Goal: Transaction & Acquisition: Subscribe to service/newsletter

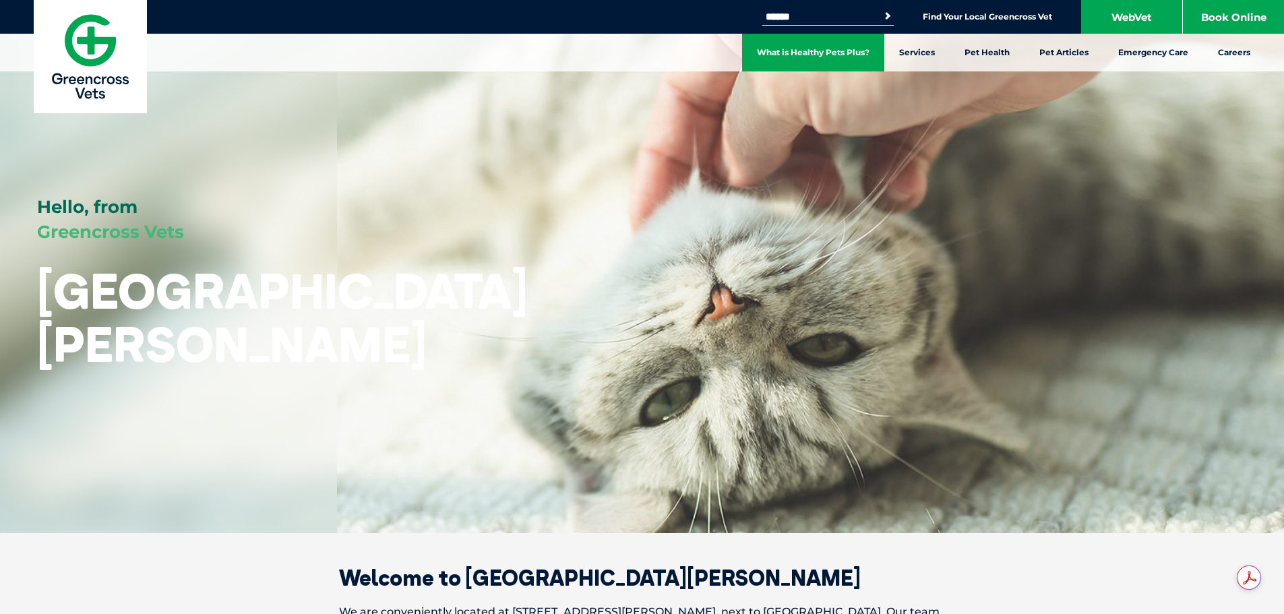
click at [800, 60] on link "What is Healthy Pets Plus?" at bounding box center [813, 53] width 142 height 38
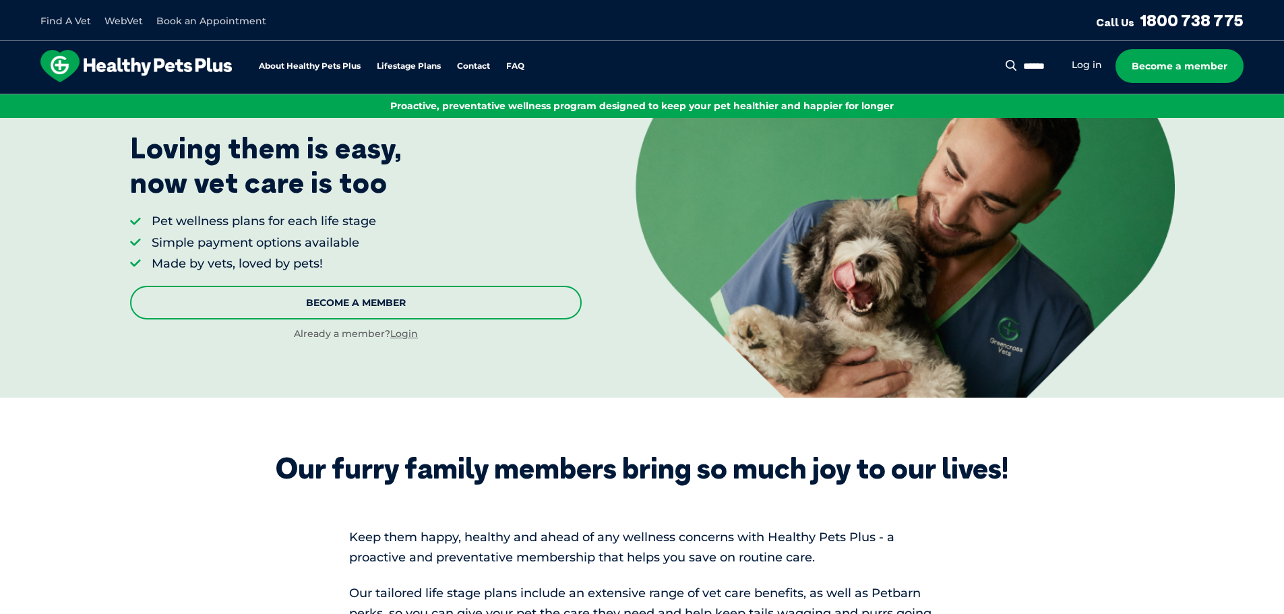
scroll to position [135, 0]
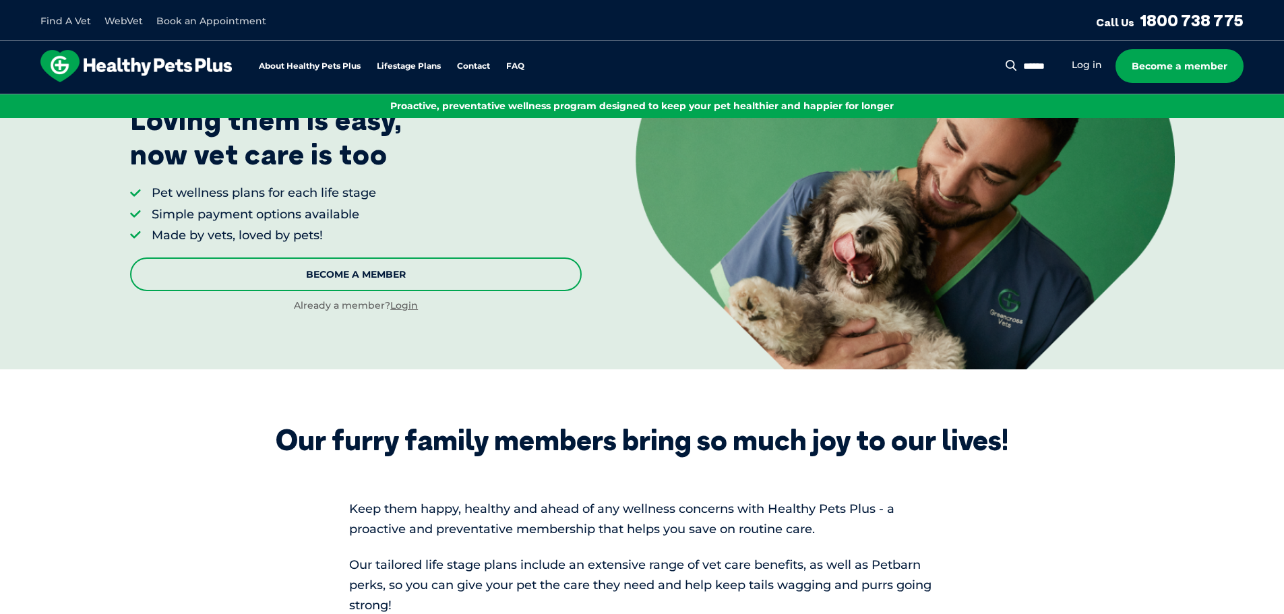
click at [324, 276] on link "Become A Member" at bounding box center [356, 275] width 452 height 34
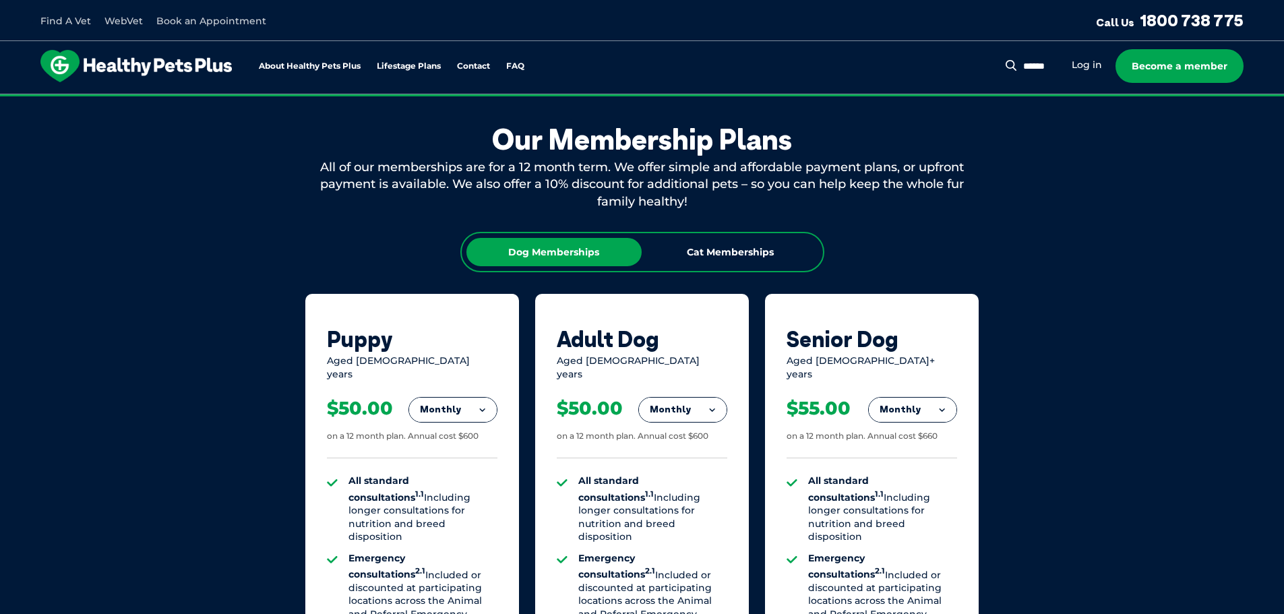
scroll to position [751, 0]
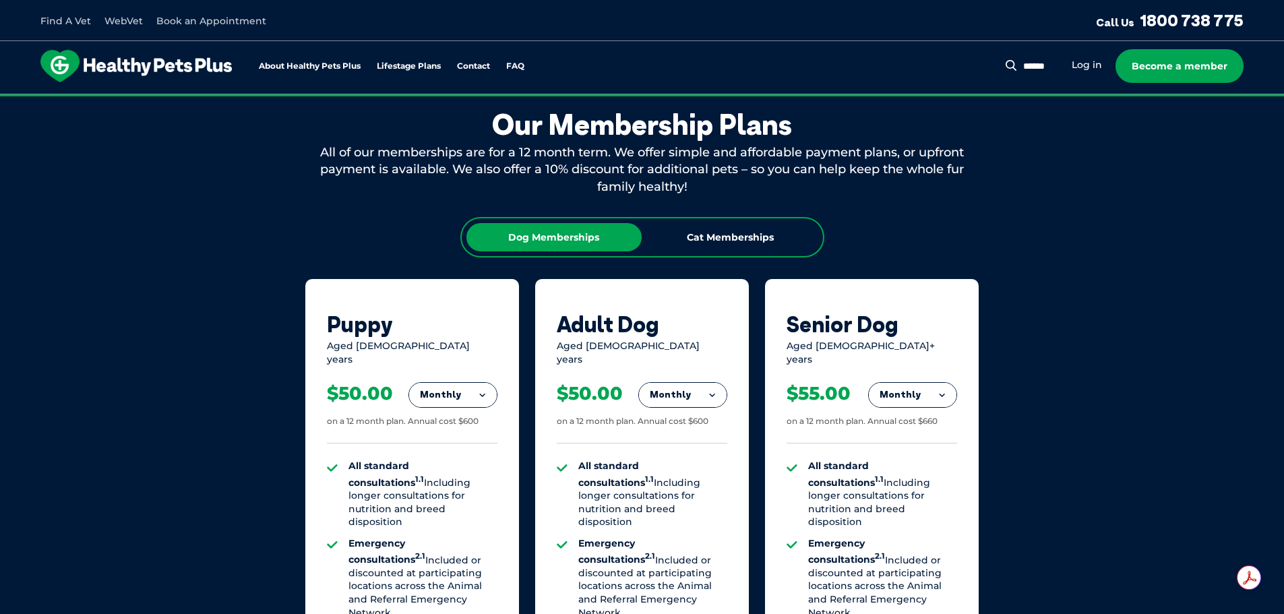
click at [711, 387] on button "Monthly" at bounding box center [683, 395] width 88 height 24
click at [691, 415] on li "Fortnightly" at bounding box center [683, 423] width 88 height 32
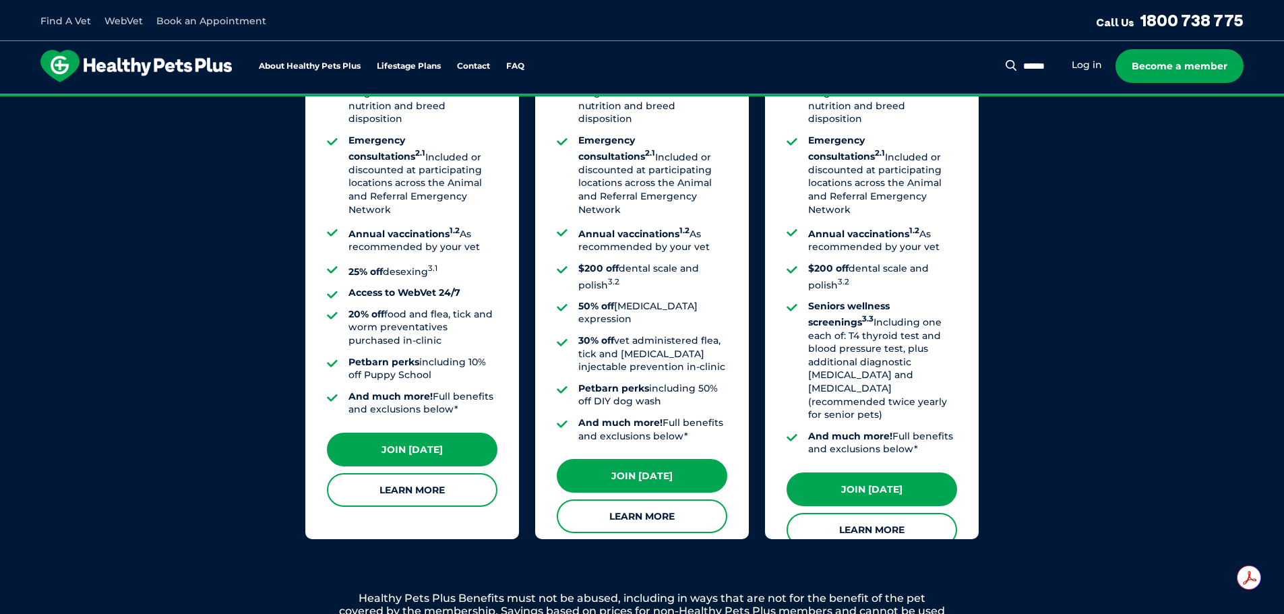
scroll to position [1156, 0]
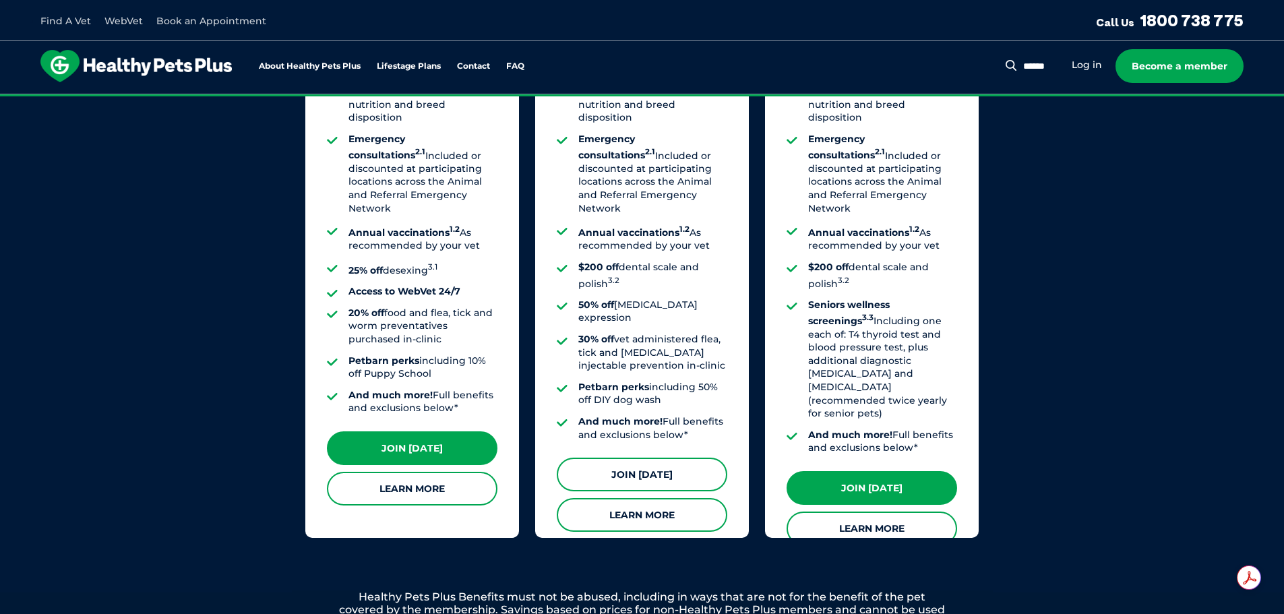
click at [620, 458] on link "Join [DATE]" at bounding box center [642, 475] width 171 height 34
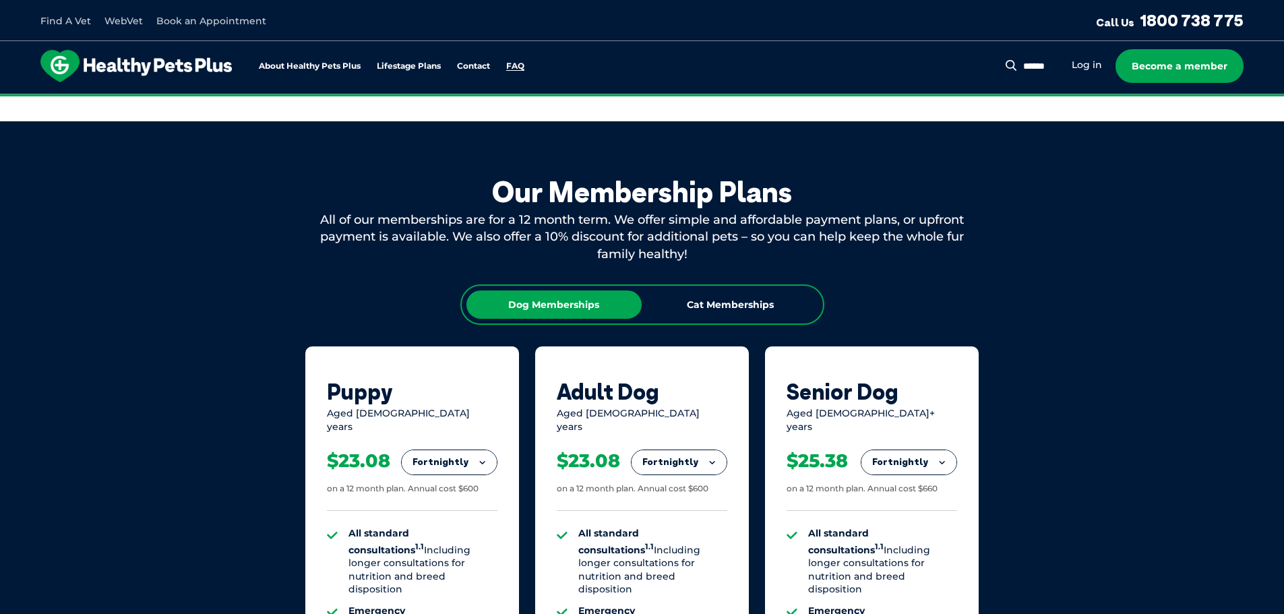
click at [523, 67] on link "FAQ" at bounding box center [515, 66] width 18 height 9
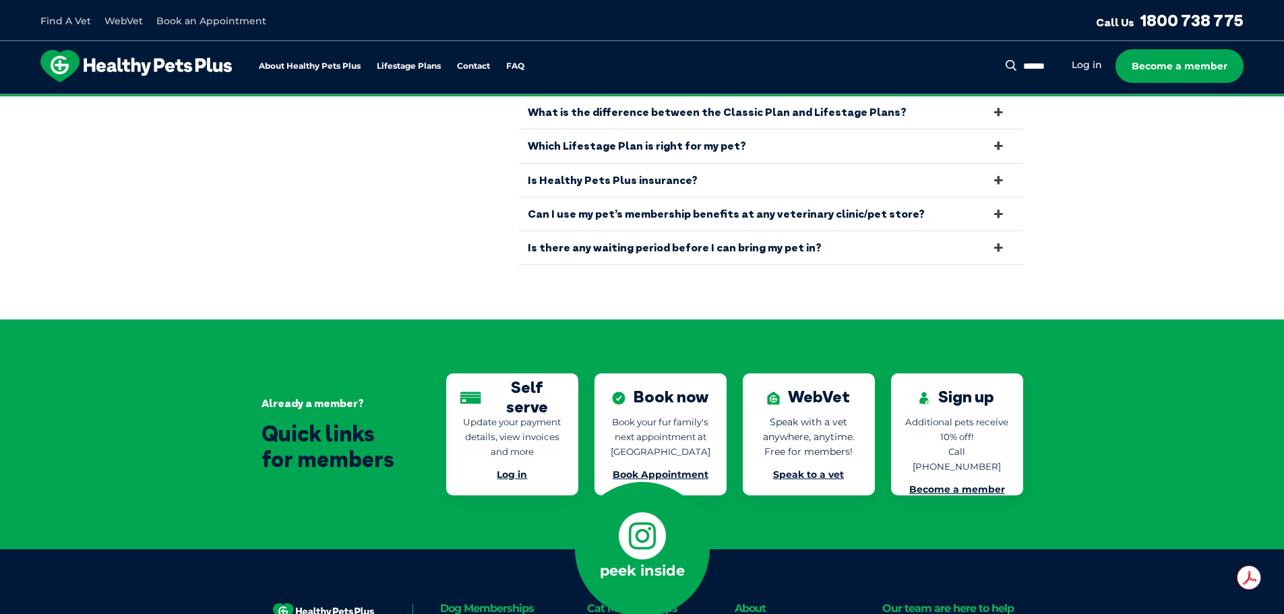
scroll to position [2856, 0]
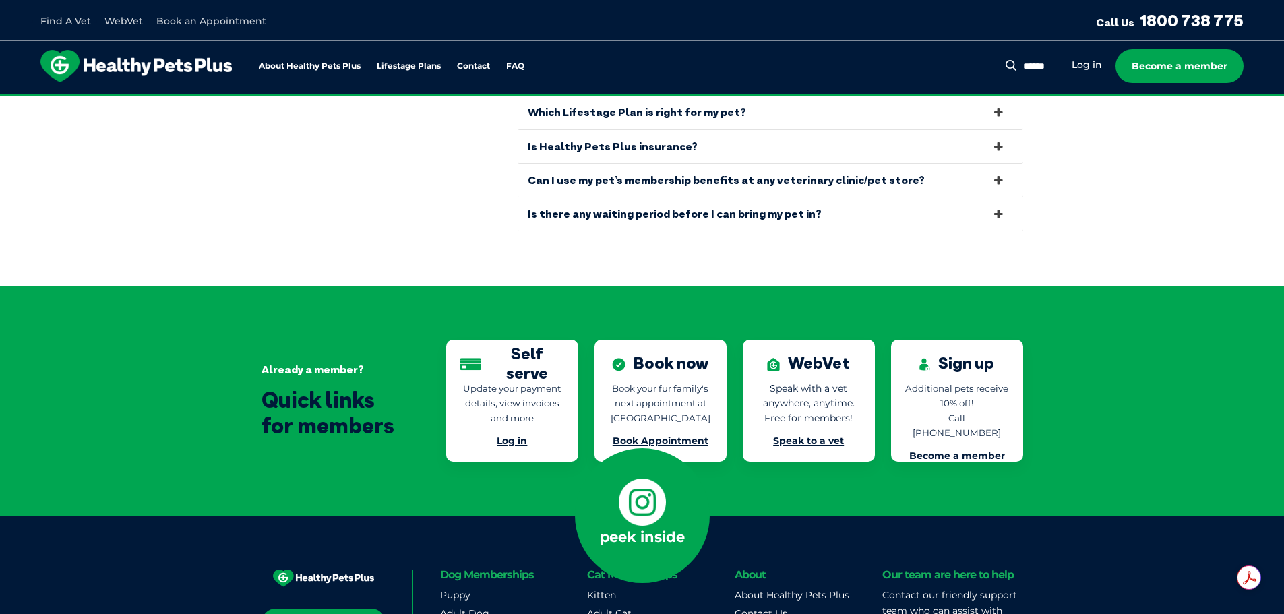
click at [678, 435] on link "Book Appointment" at bounding box center [661, 441] width 96 height 12
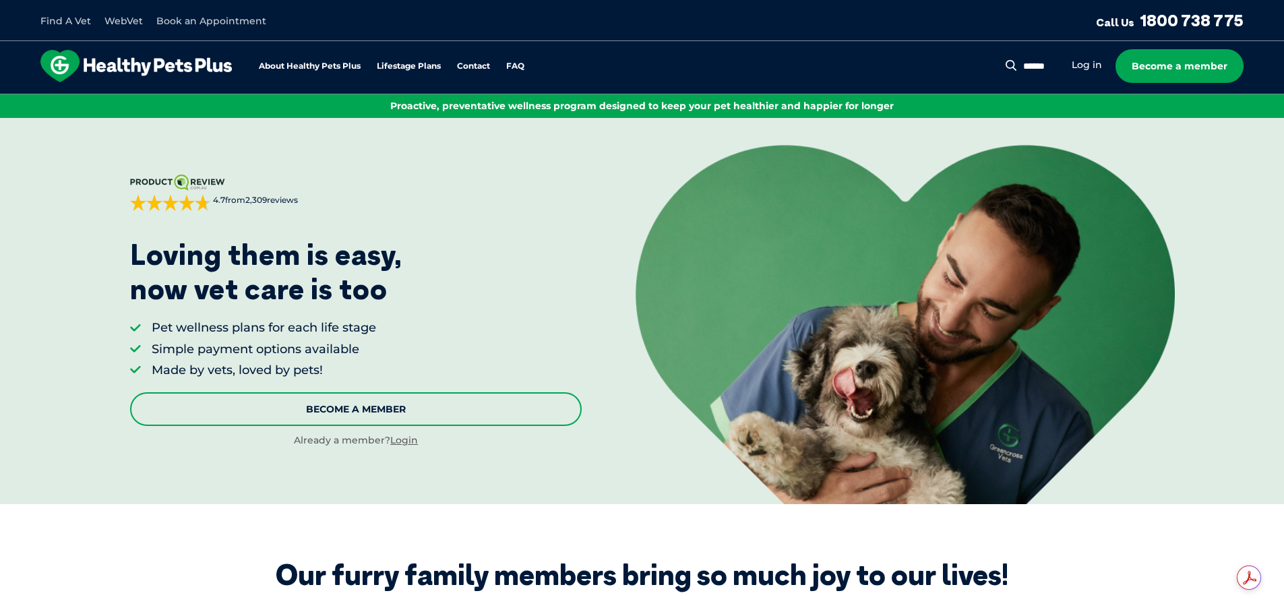
click at [419, 410] on link "Become A Member" at bounding box center [356, 409] width 452 height 34
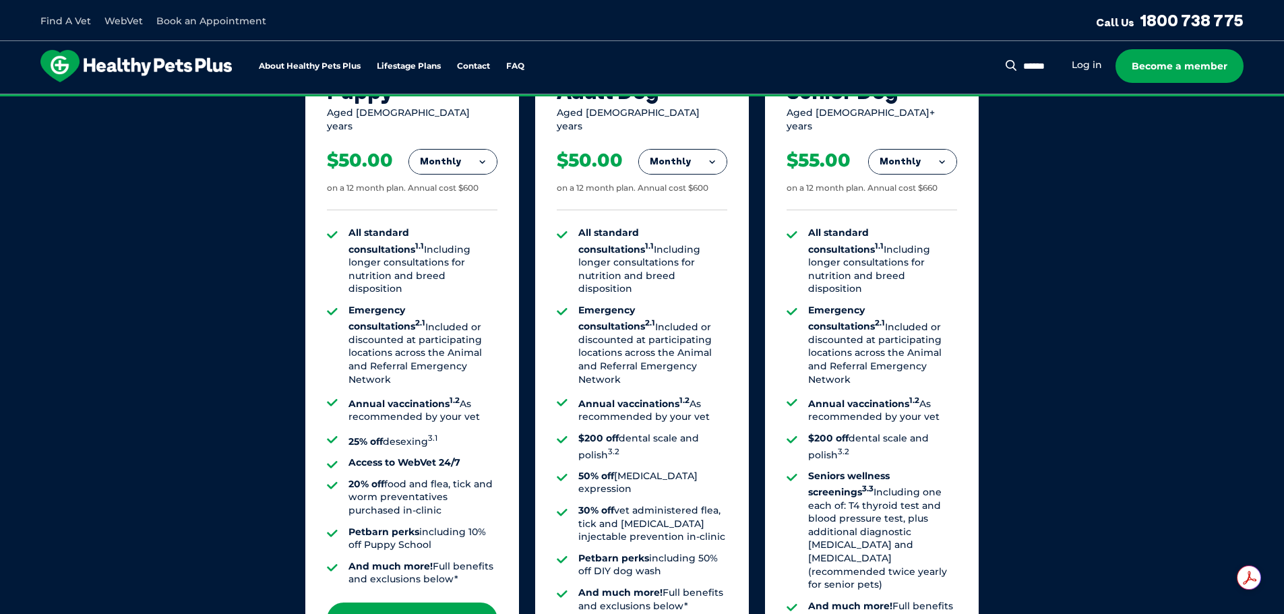
scroll to position [819, 0]
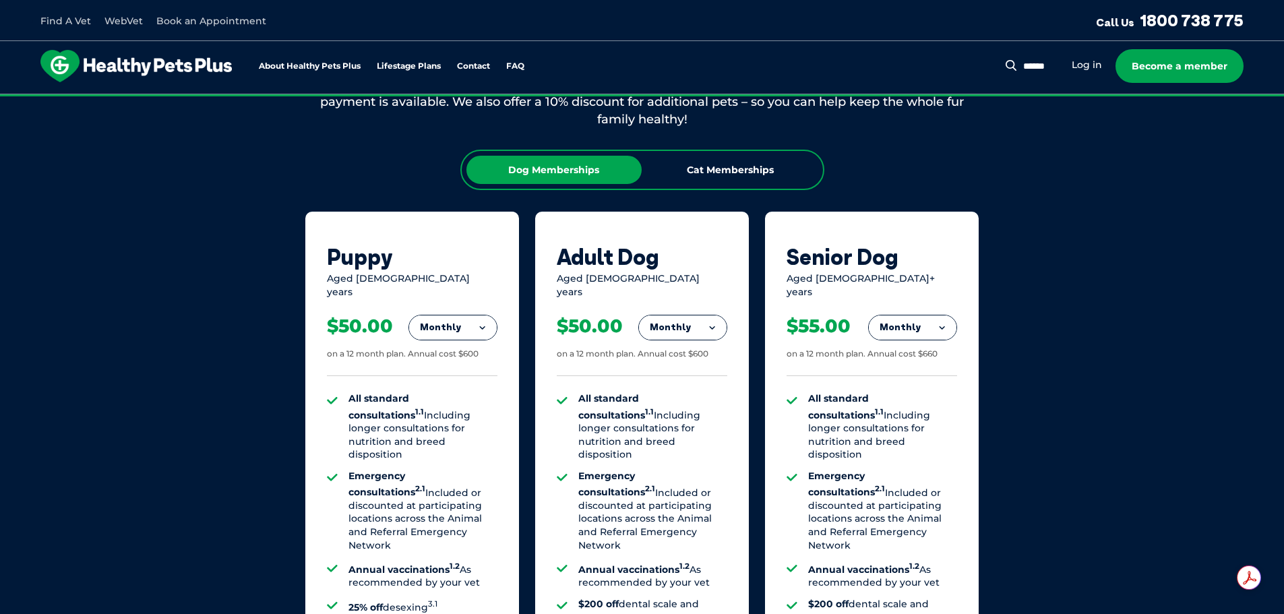
click at [699, 319] on button "Monthly" at bounding box center [683, 328] width 88 height 24
click at [708, 409] on li "Yearly" at bounding box center [683, 421] width 88 height 32
click at [720, 316] on button "Yearly" at bounding box center [683, 328] width 88 height 24
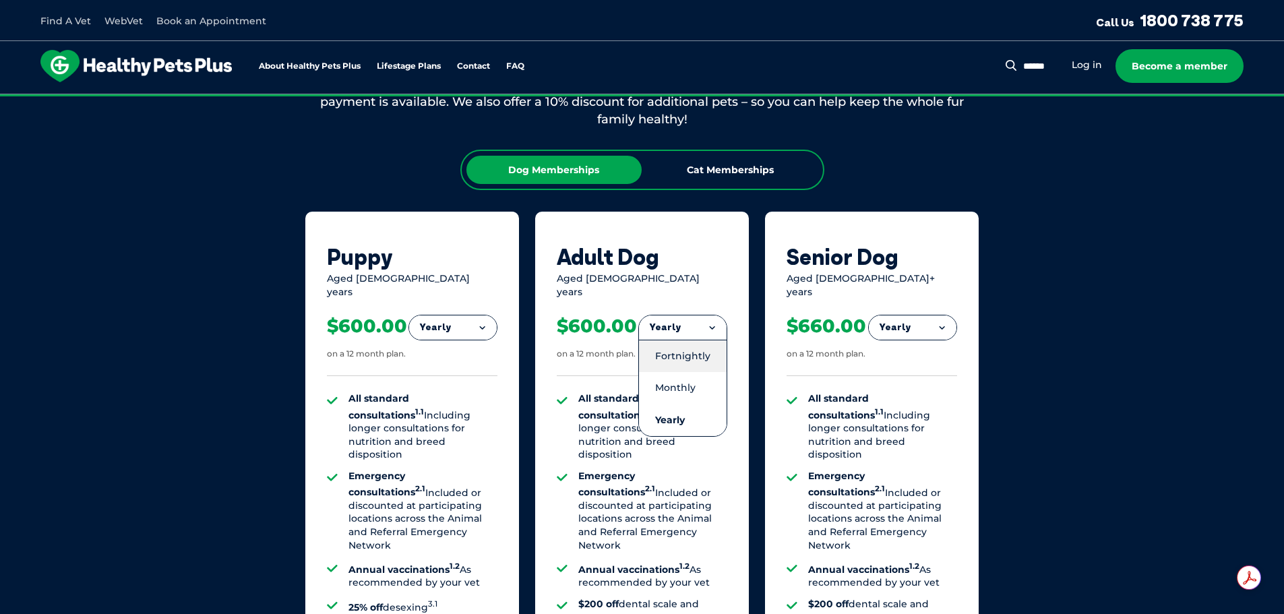
click at [705, 353] on li "Fortnightly" at bounding box center [683, 356] width 88 height 32
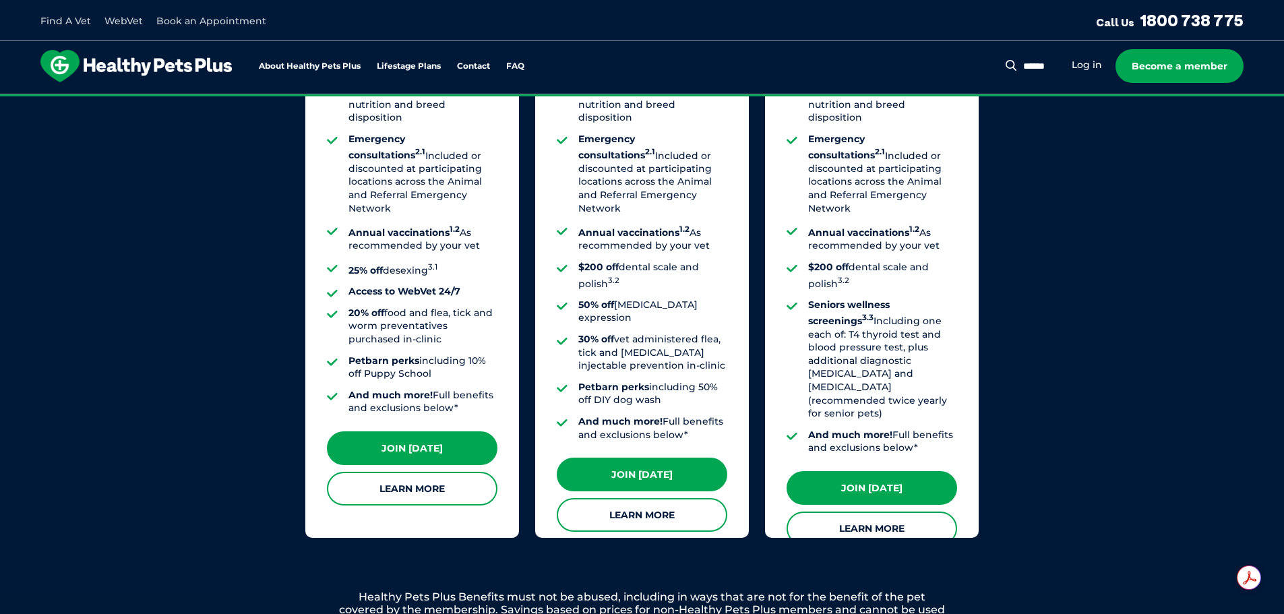
scroll to position [1223, 0]
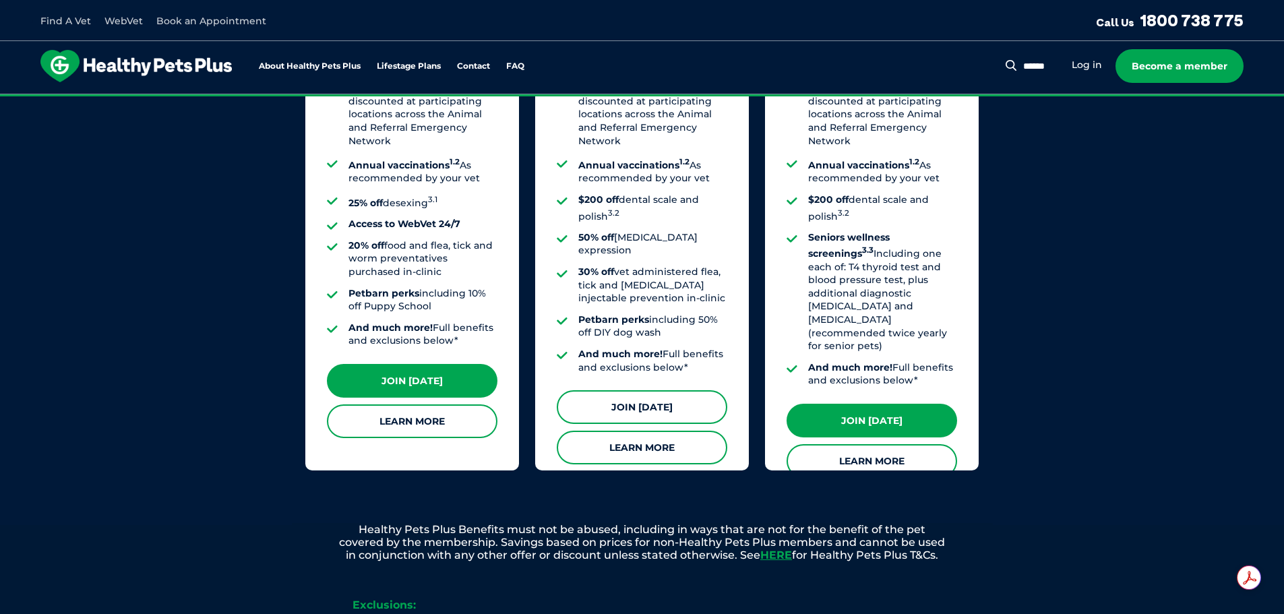
click at [655, 390] on link "Join [DATE]" at bounding box center [642, 407] width 171 height 34
click at [307, 67] on link "About Healthy Pets Plus" at bounding box center [310, 66] width 102 height 9
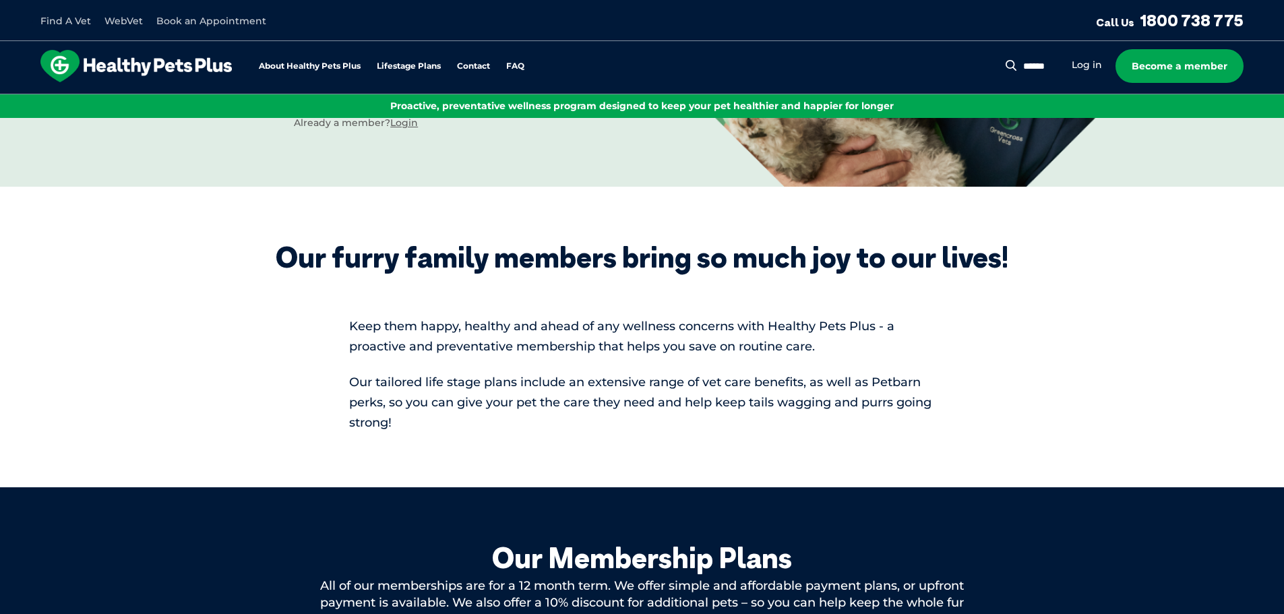
scroll to position [9, 0]
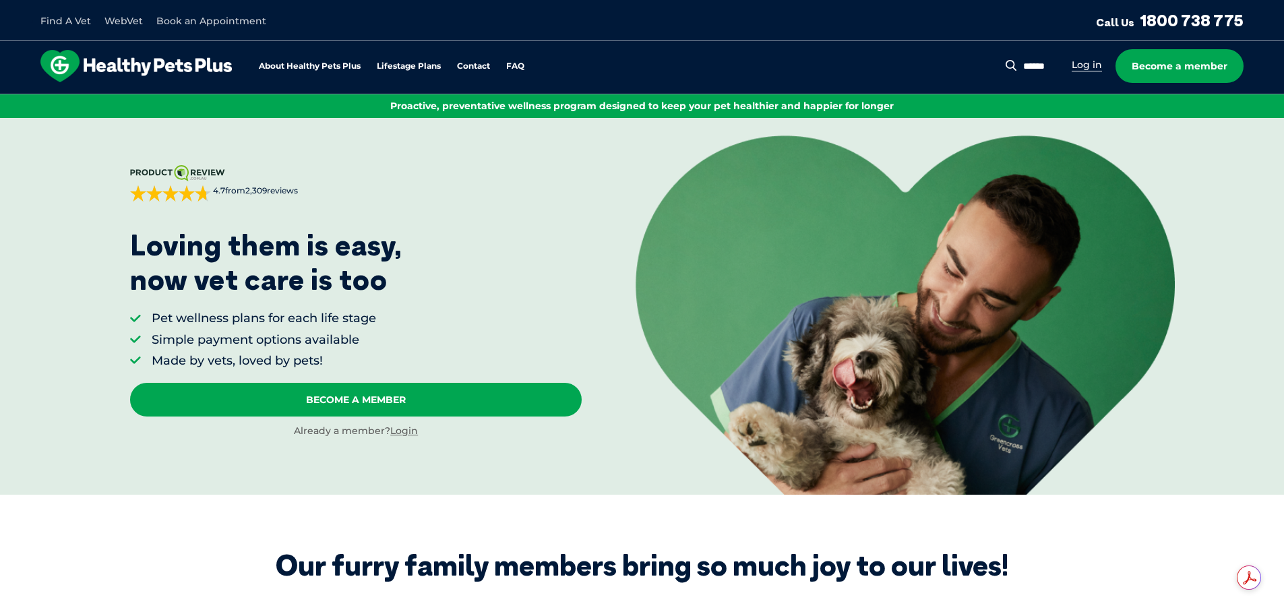
click at [1088, 71] on link "Log in" at bounding box center [1087, 65] width 30 height 13
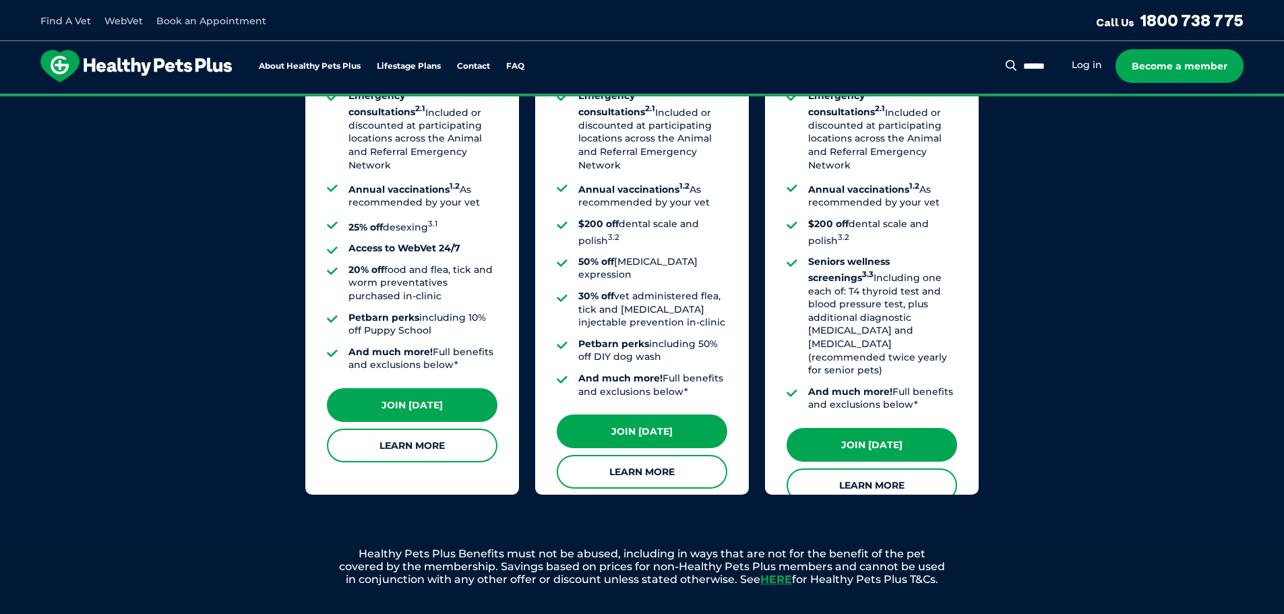
scroll to position [1291, 0]
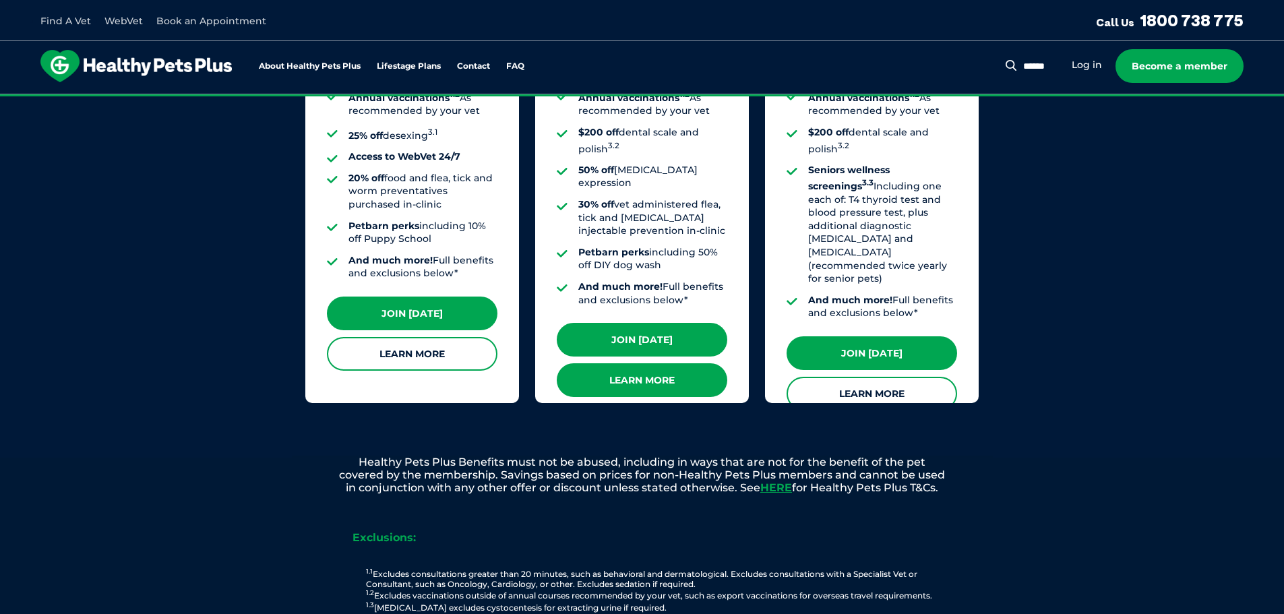
click at [613, 363] on link "Learn More" at bounding box center [642, 380] width 171 height 34
click at [1093, 68] on link "Log in" at bounding box center [1087, 65] width 30 height 13
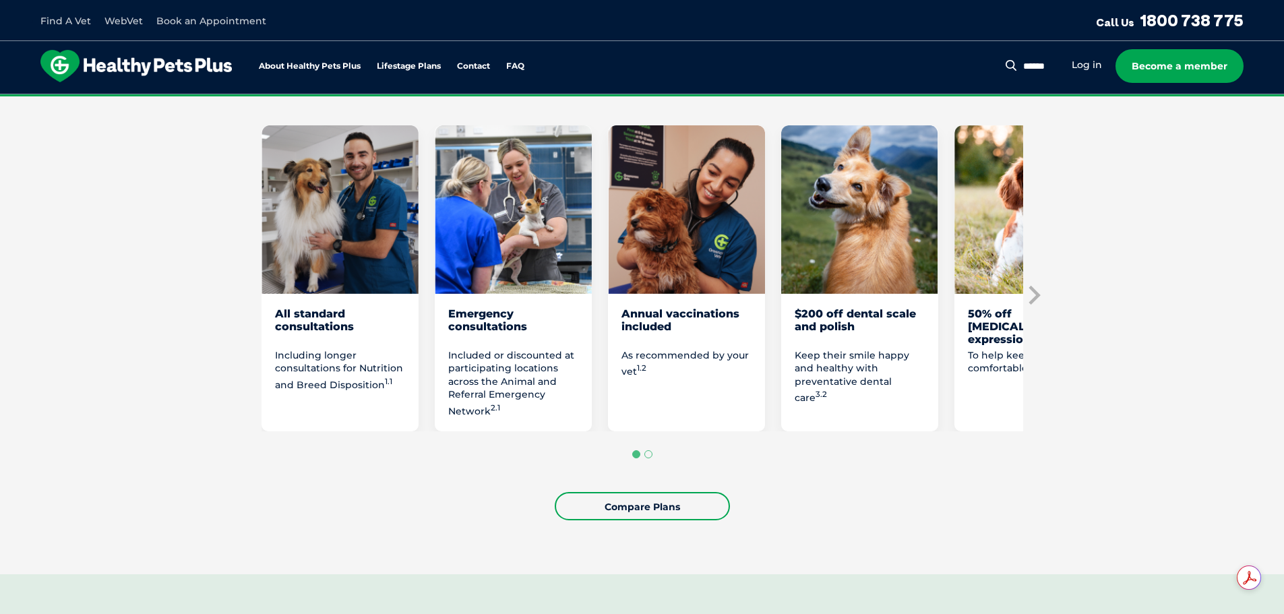
scroll to position [742, 0]
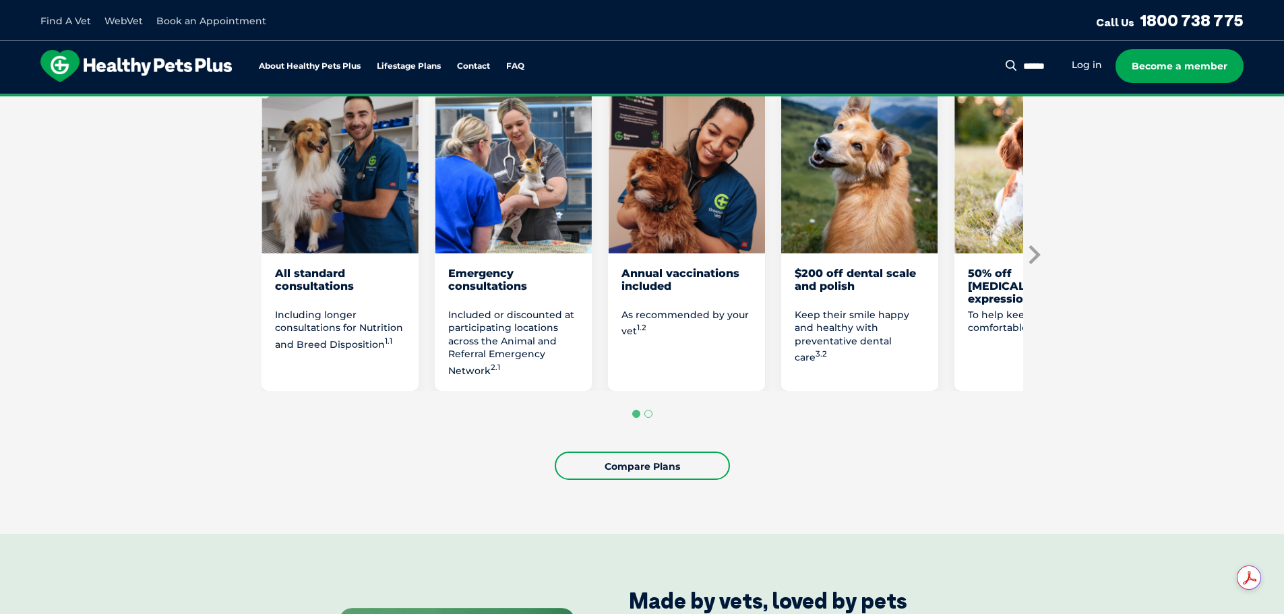
click at [1037, 251] on icon "Next slide" at bounding box center [1034, 254] width 11 height 19
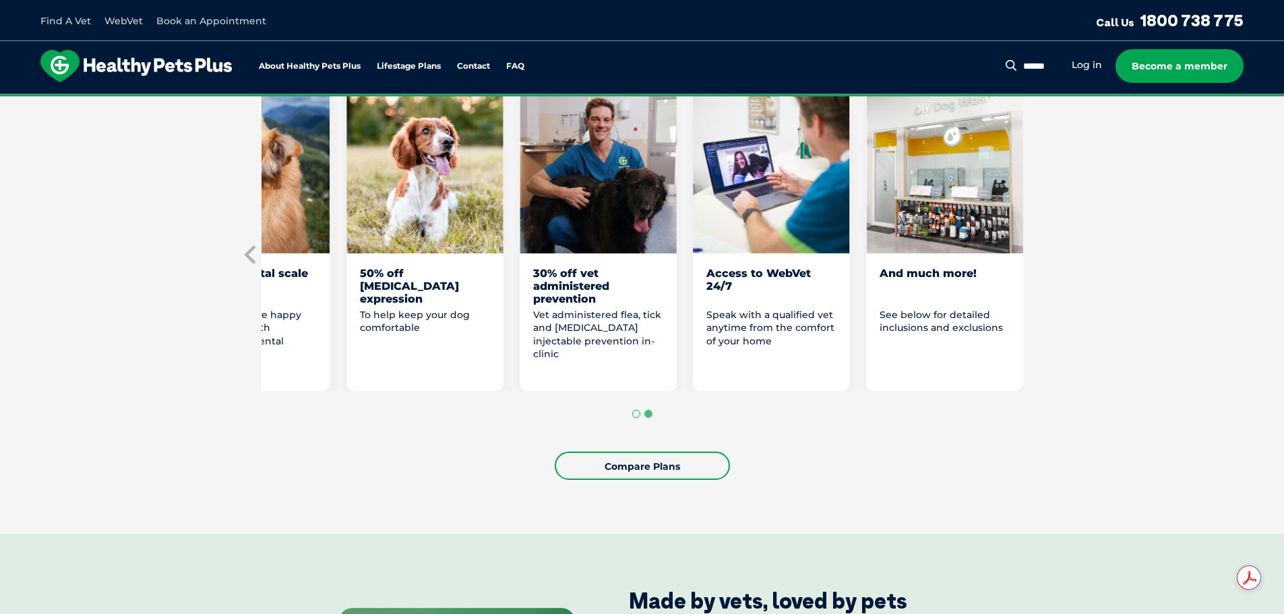
click at [639, 415] on button "Go to page 1" at bounding box center [636, 414] width 8 height 8
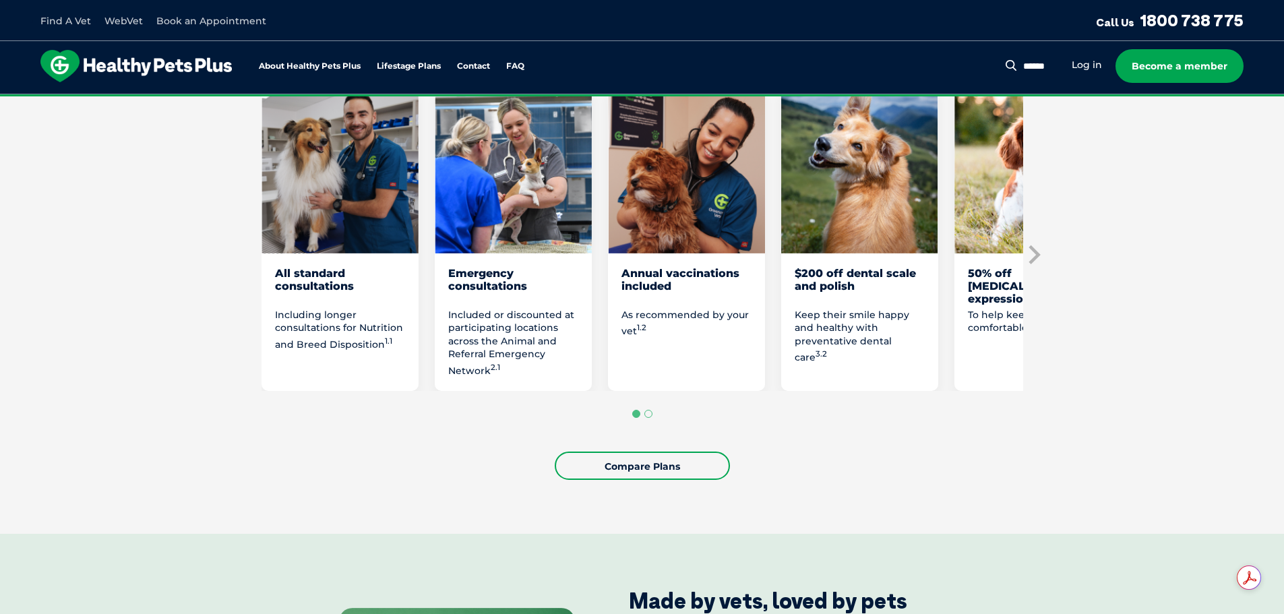
click at [675, 272] on div "Annual vaccinations included" at bounding box center [687, 286] width 130 height 39
click at [650, 341] on div "As recommended by your vet 1.2" at bounding box center [687, 343] width 130 height 69
click at [630, 328] on p "As recommended by your vet 1.2" at bounding box center [687, 324] width 130 height 30
click at [322, 64] on link "About Healthy Pets Plus" at bounding box center [310, 66] width 102 height 9
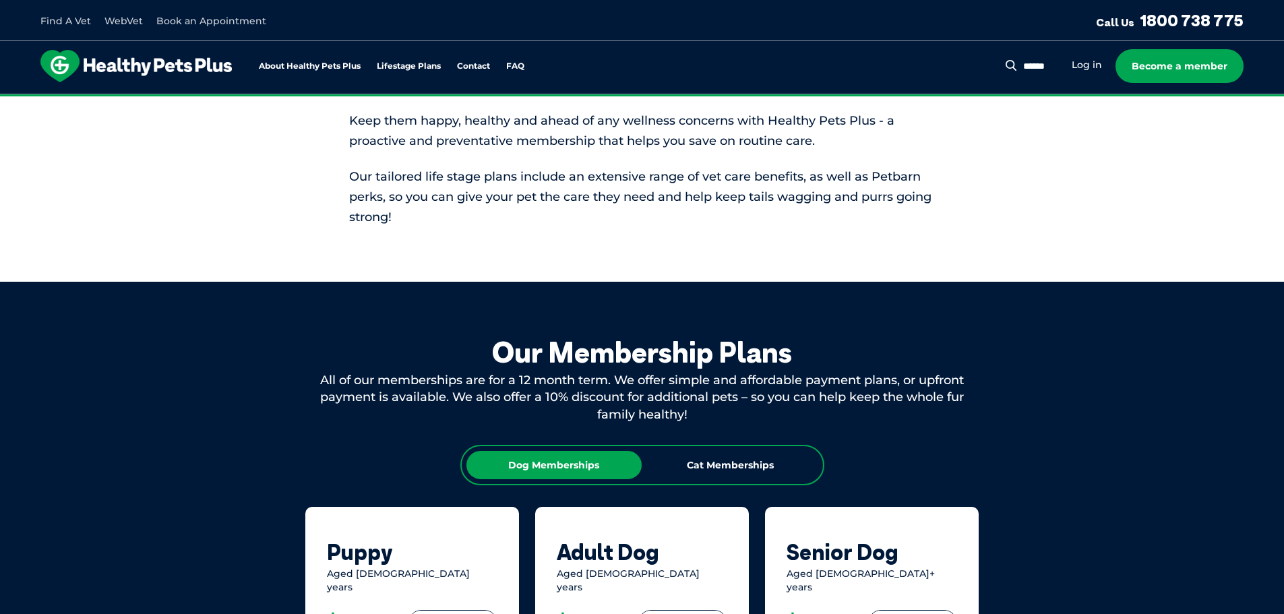
scroll to position [288, 0]
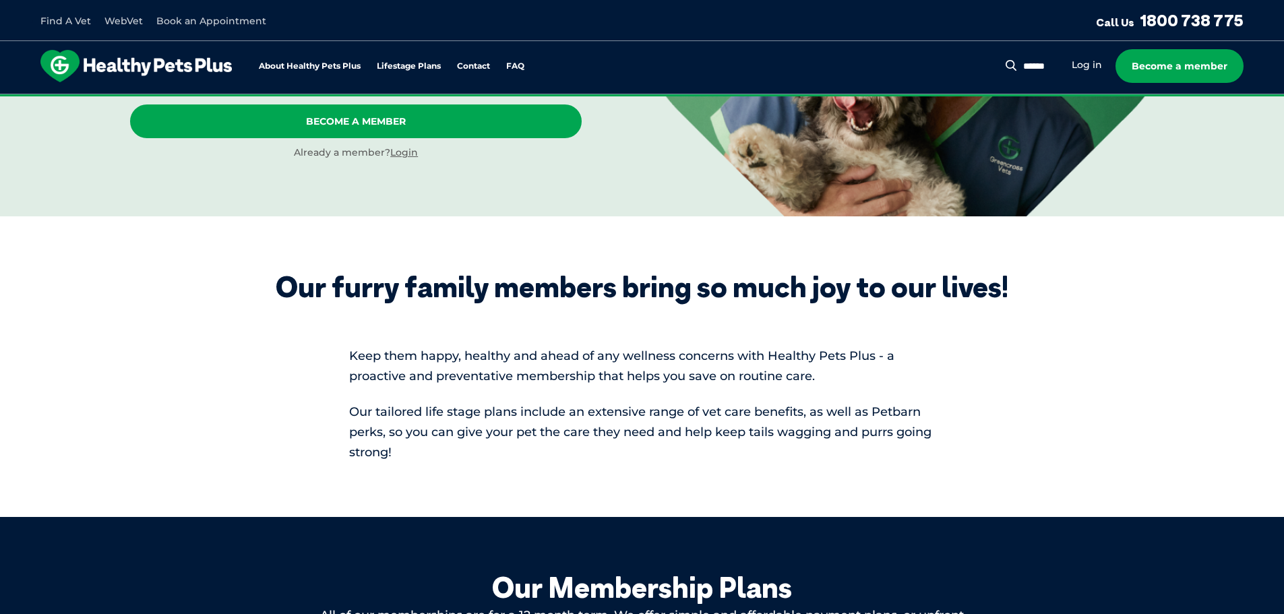
click at [506, 68] on ul "About Healthy Pets Plus Lifestage Plans Dog Memberships Puppy Adult Dog Senior …" at bounding box center [392, 66] width 266 height 10
click at [518, 68] on link "FAQ" at bounding box center [515, 66] width 18 height 9
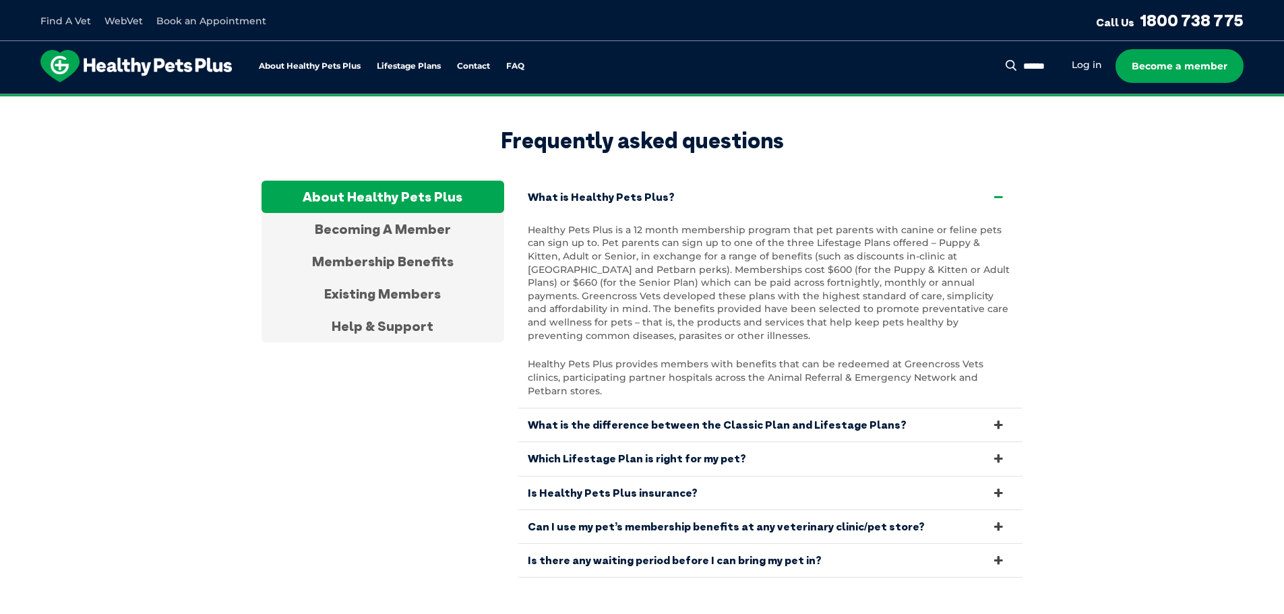
scroll to position [2519, 0]
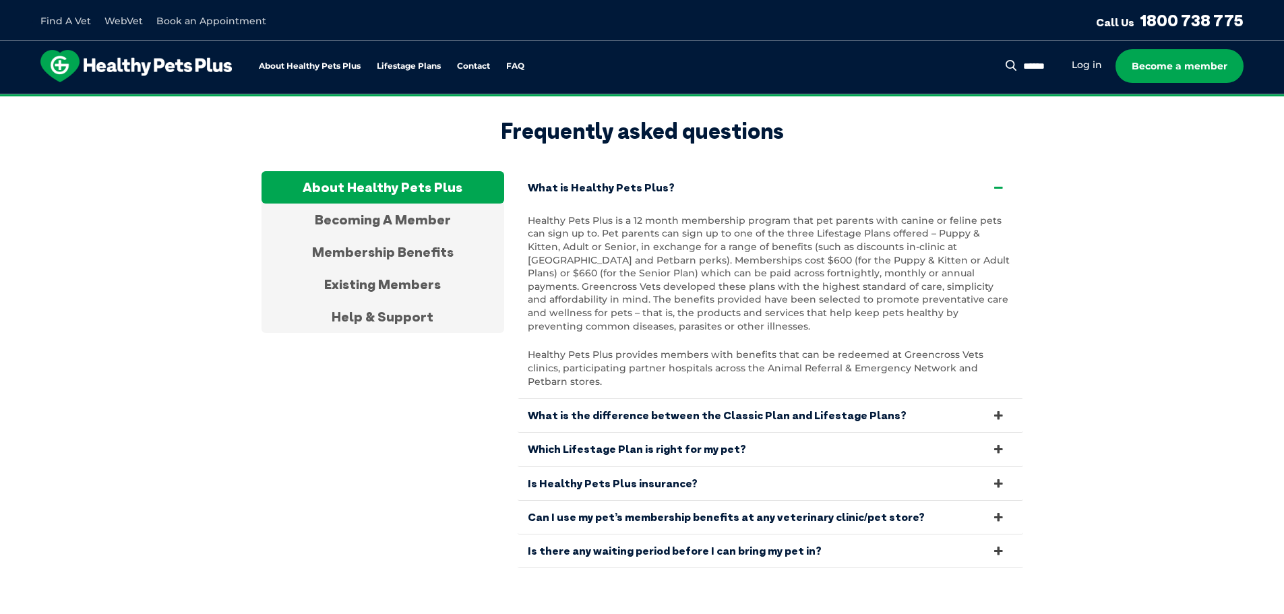
click at [993, 477] on icon at bounding box center [998, 483] width 15 height 13
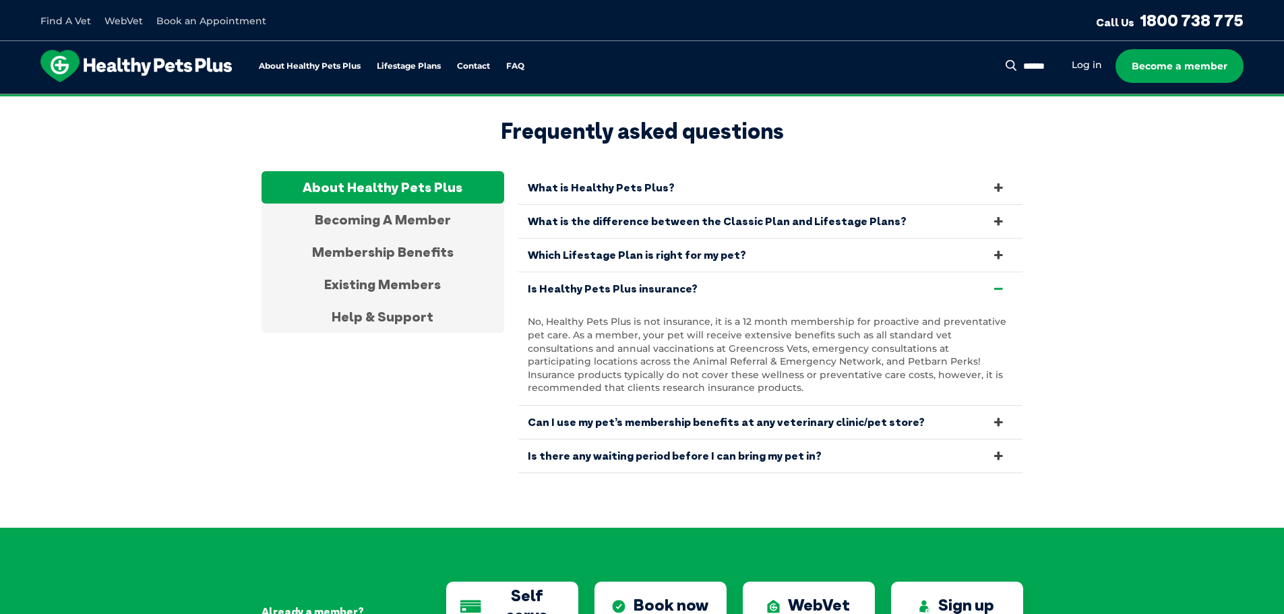
click at [999, 416] on icon at bounding box center [998, 422] width 15 height 13
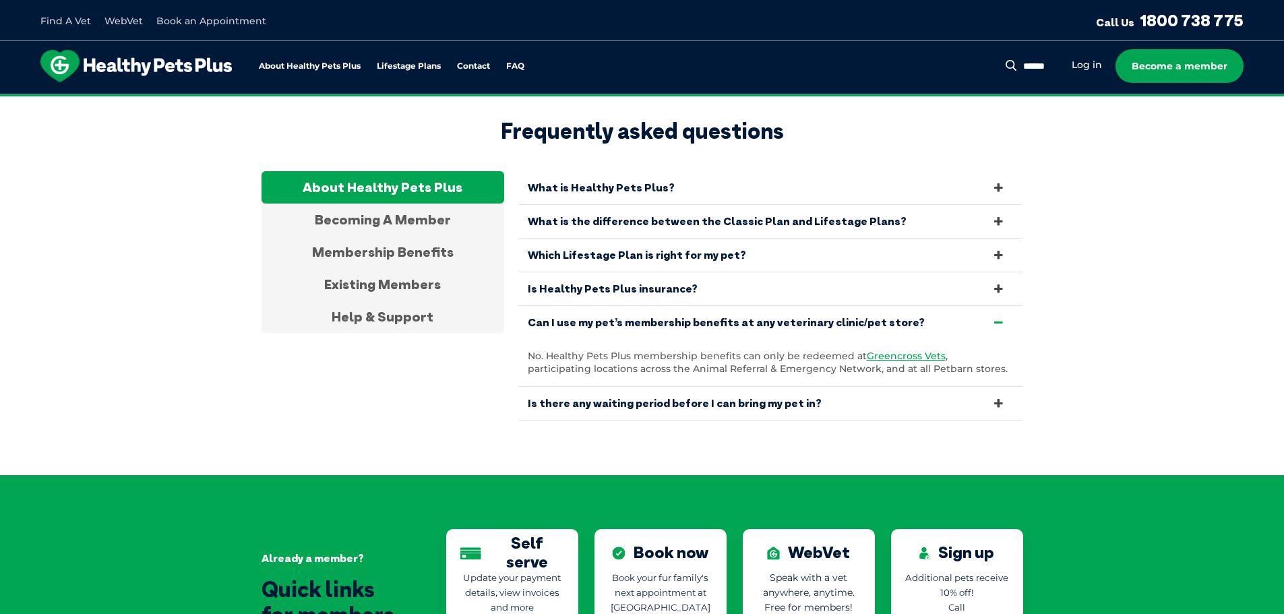
click at [998, 316] on icon at bounding box center [998, 322] width 15 height 13
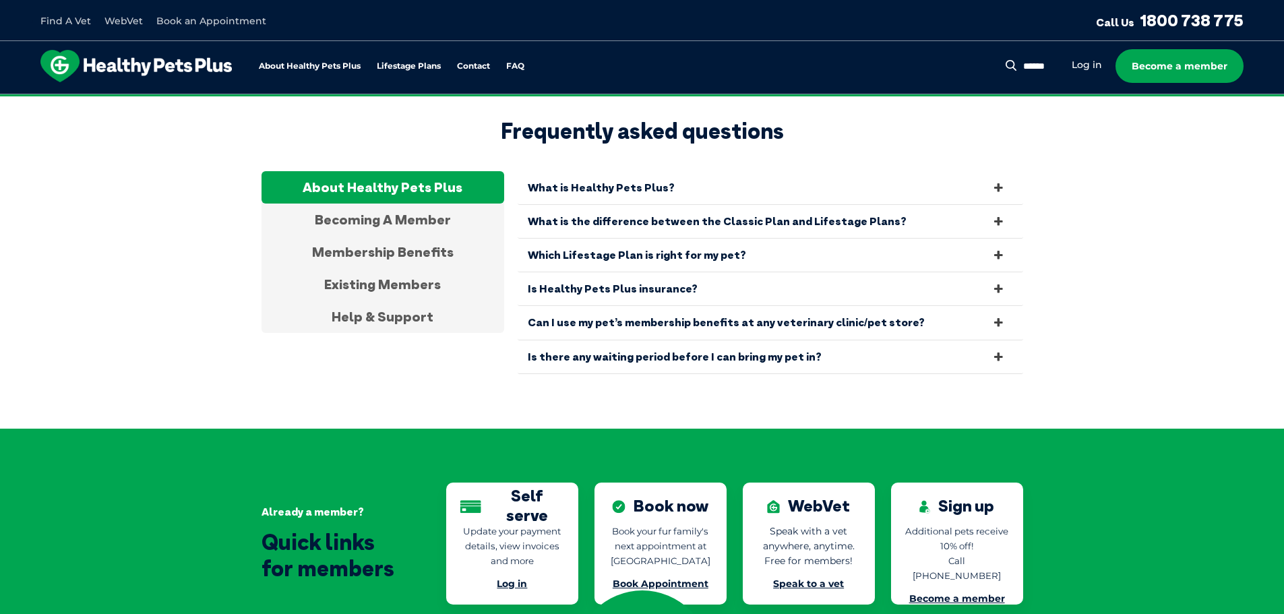
click at [1001, 283] on icon at bounding box center [998, 289] width 15 height 13
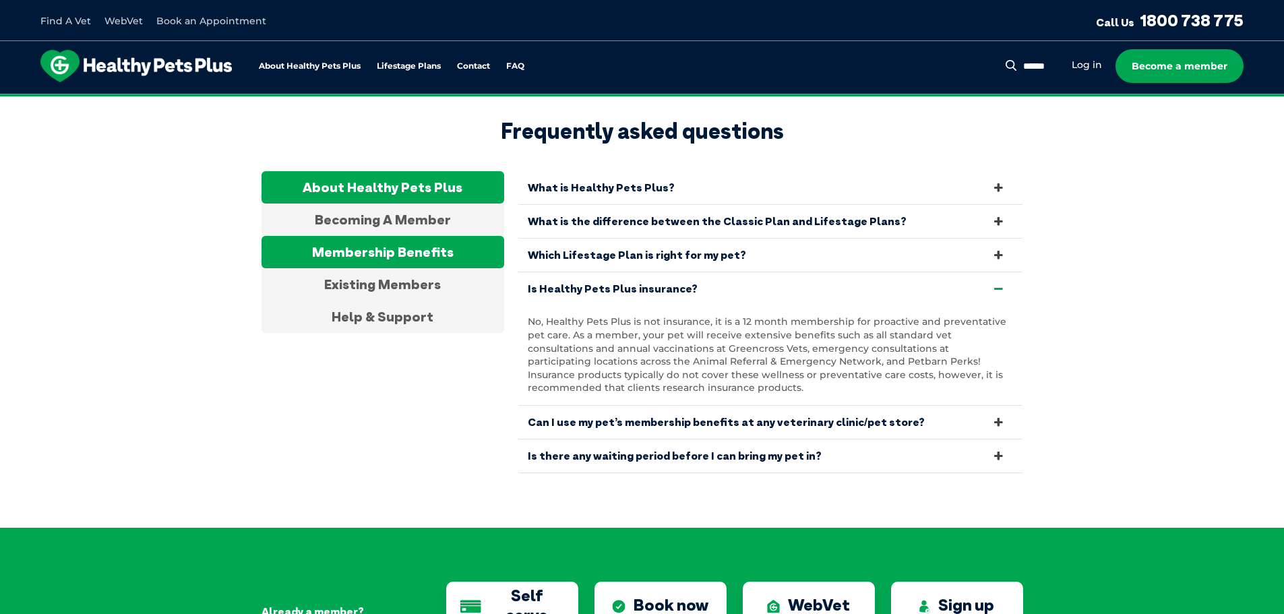
click at [432, 246] on div "Membership Benefits" at bounding box center [383, 252] width 243 height 32
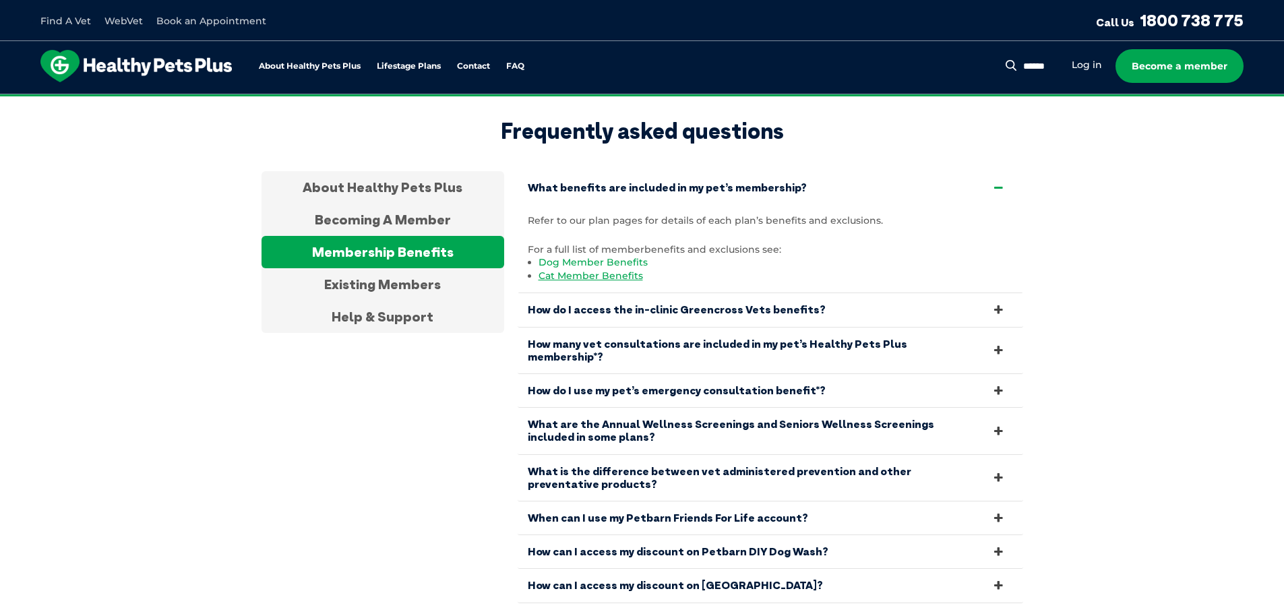
click at [578, 256] on link "Dog Member Benefits" at bounding box center [593, 262] width 109 height 12
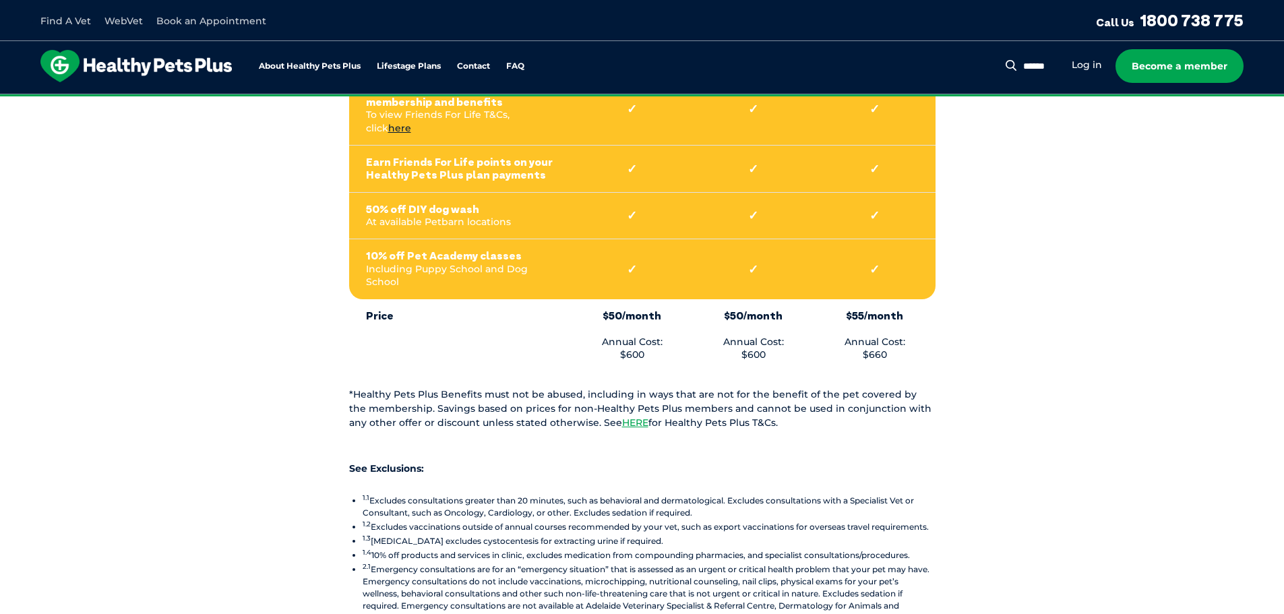
scroll to position [1348, 0]
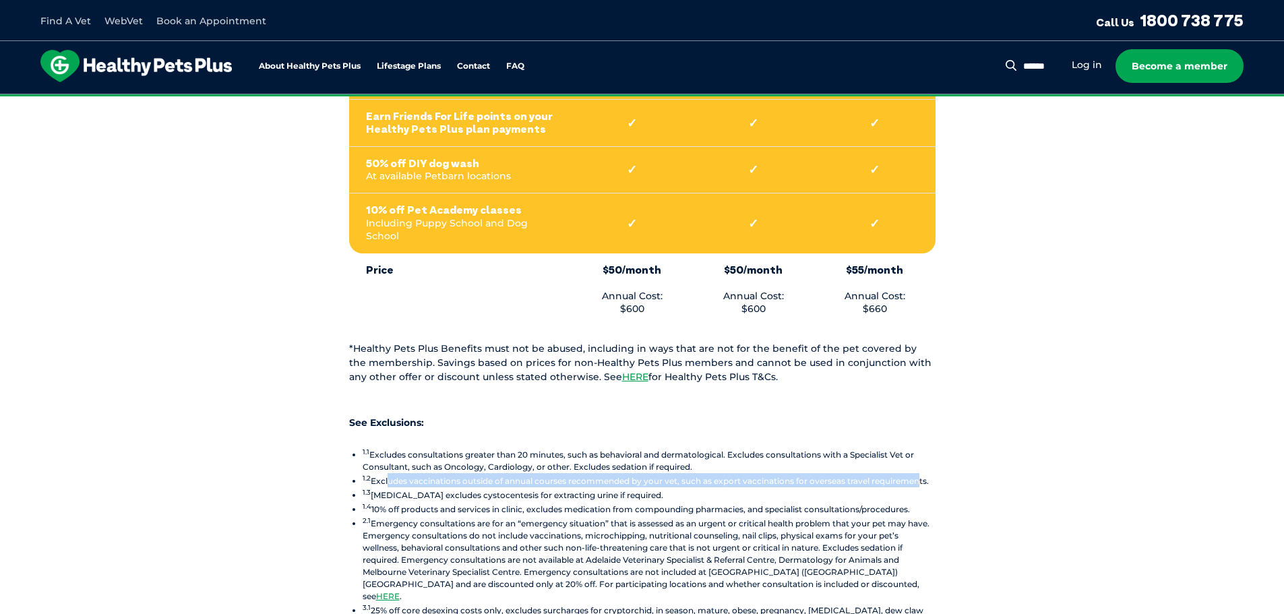
drag, startPoint x: 386, startPoint y: 416, endPoint x: 901, endPoint y: 348, distance: 519.6
click at [918, 473] on li "1.2 Excludes vaccinations outside of annual courses recommended by your vet, su…" at bounding box center [649, 480] width 573 height 14
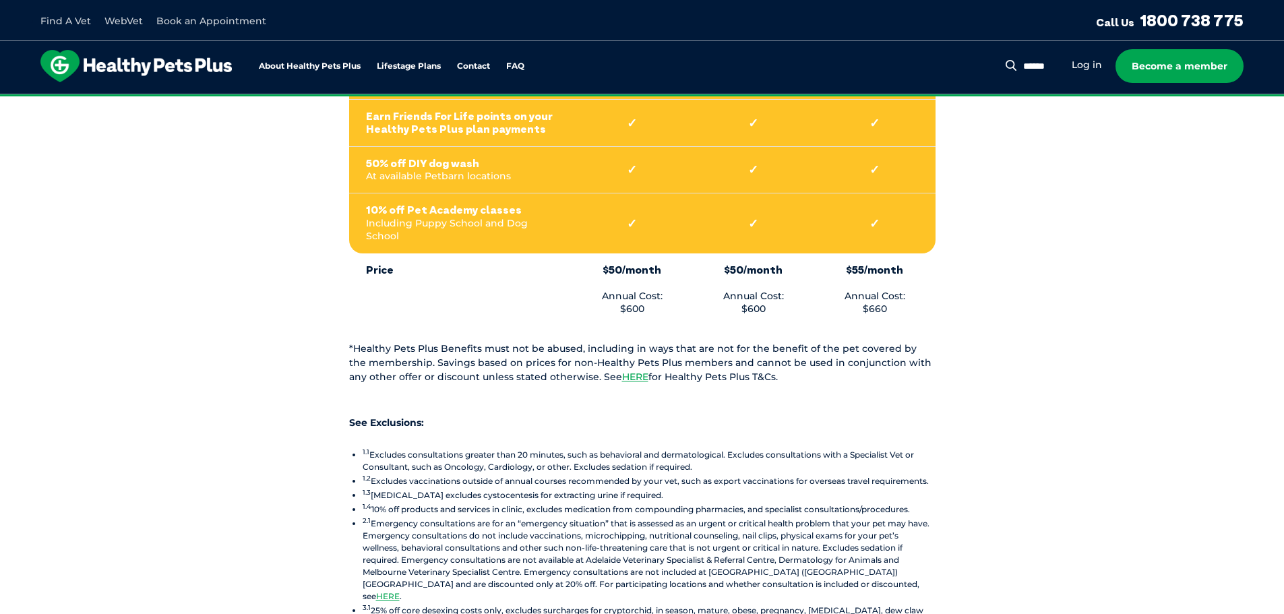
drag, startPoint x: 1065, startPoint y: 332, endPoint x: 1075, endPoint y: 330, distance: 9.7
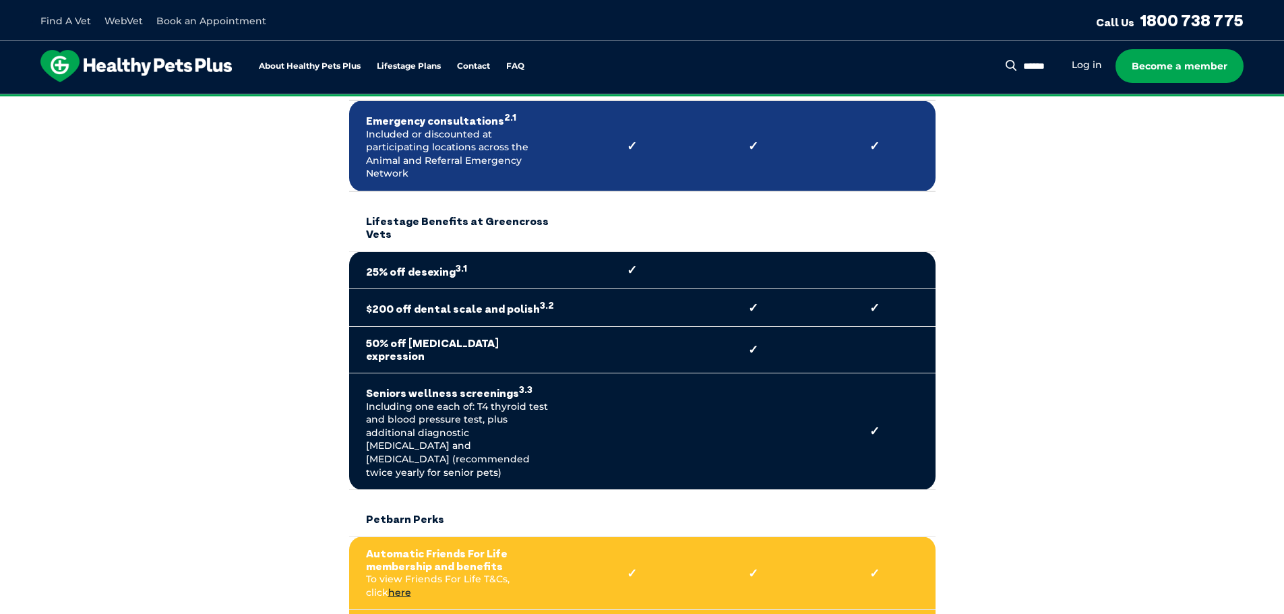
scroll to position [742, 0]
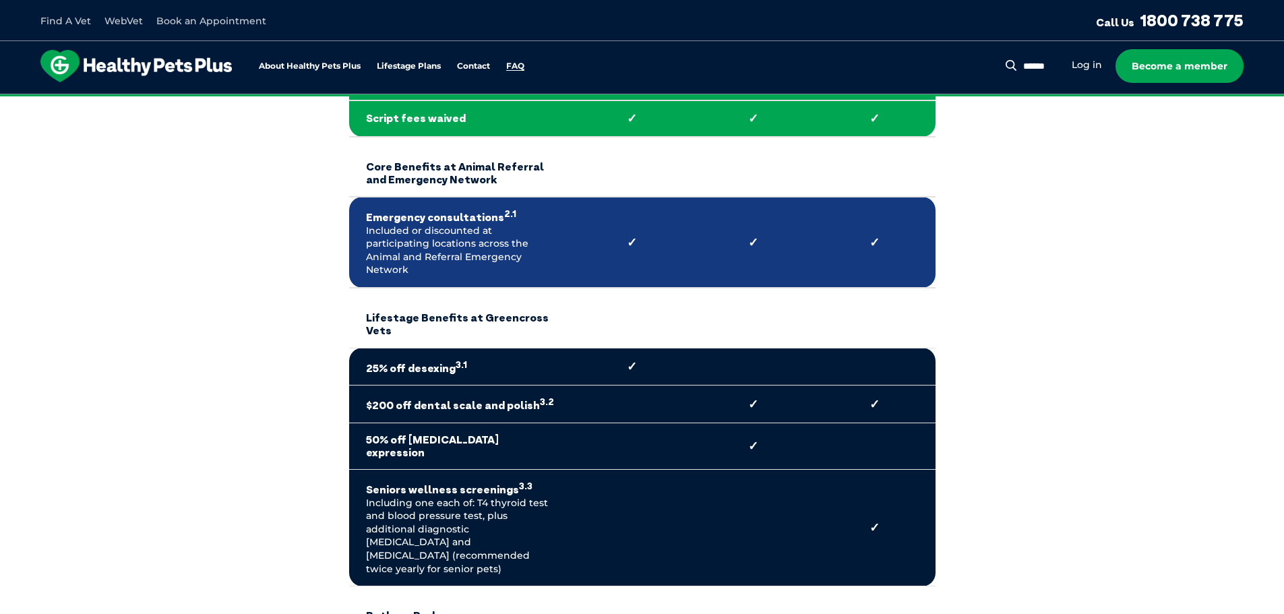
click at [524, 62] on link "FAQ" at bounding box center [515, 66] width 18 height 9
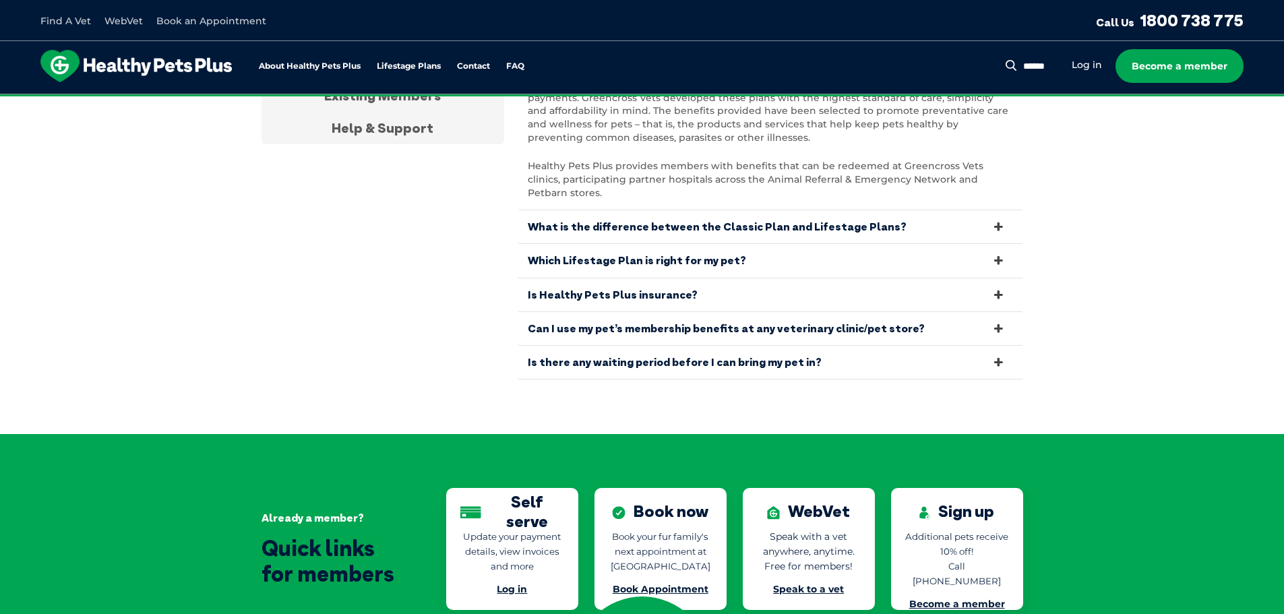
click at [995, 356] on icon at bounding box center [998, 362] width 15 height 13
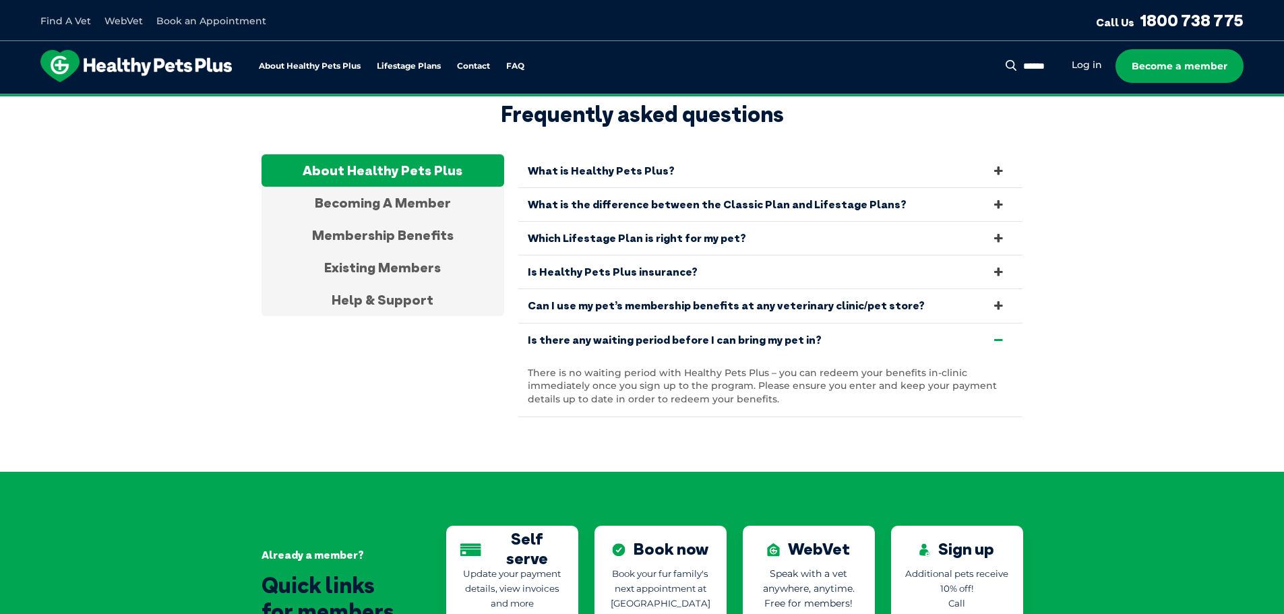
scroll to position [2506, 0]
